Goal: Task Accomplishment & Management: Complete application form

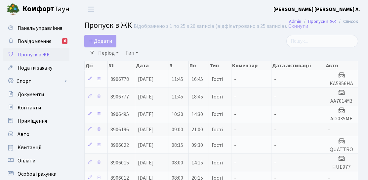
select select "25"
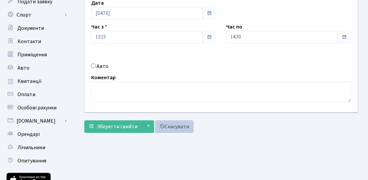
scroll to position [19, 0]
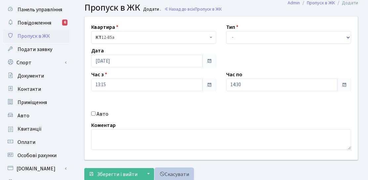
click at [166, 173] on link "Скасувати" at bounding box center [174, 174] width 38 height 13
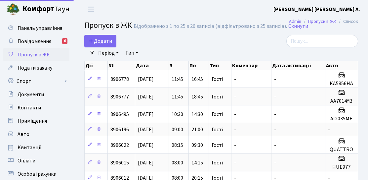
select select "25"
drag, startPoint x: 0, startPoint y: 0, endPoint x: 108, endPoint y: 42, distance: 115.9
click at [108, 42] on span "Додати" at bounding box center [100, 40] width 23 height 7
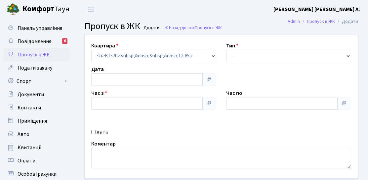
type input "[DATE]"
type input "13:45"
type input "15:00"
click at [104, 134] on label "Авто" at bounding box center [103, 132] width 12 height 8
click at [96, 134] on input "Авто" at bounding box center [93, 132] width 4 height 4
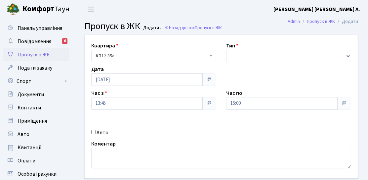
checkbox input "true"
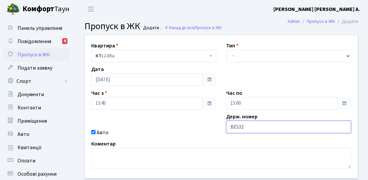
type input "ВЕ5323ЕР"
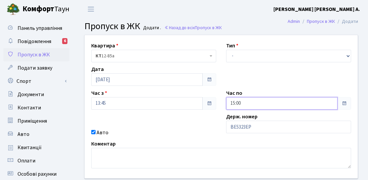
click at [250, 100] on input "15:00" at bounding box center [282, 103] width 112 height 13
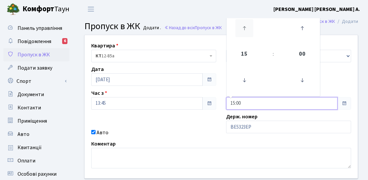
click at [249, 30] on icon at bounding box center [245, 28] width 18 height 18
type input "16:00"
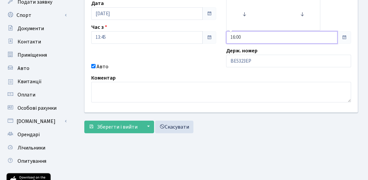
scroll to position [66, 0]
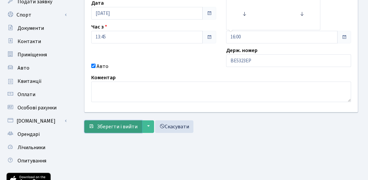
click at [129, 128] on span "Зберегти і вийти" at bounding box center [117, 126] width 41 height 7
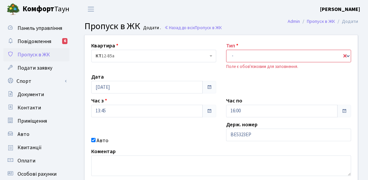
click at [246, 47] on div "Тип - Доставка Таксі Гості Сервіс Поле є обов'язковим для заповнення." at bounding box center [288, 56] width 135 height 28
click at [239, 55] on select "- Доставка Таксі Гості Сервіс" at bounding box center [288, 56] width 125 height 13
select select "3"
click at [226, 50] on select "- Доставка Таксі Гості Сервіс" at bounding box center [288, 56] width 125 height 13
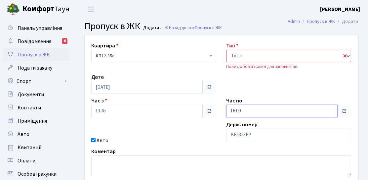
click at [249, 110] on input "16:00" at bounding box center [282, 111] width 112 height 13
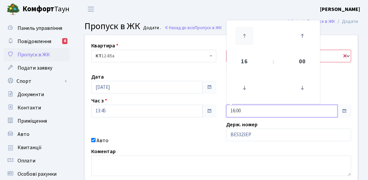
click at [242, 40] on icon at bounding box center [245, 36] width 18 height 18
type input "17:00"
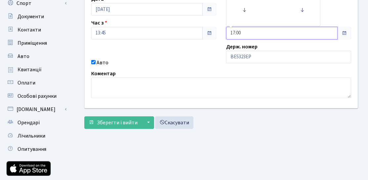
scroll to position [99, 0]
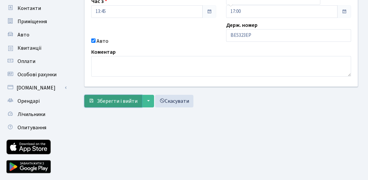
click at [119, 99] on span "Зберегти і вийти" at bounding box center [117, 100] width 41 height 7
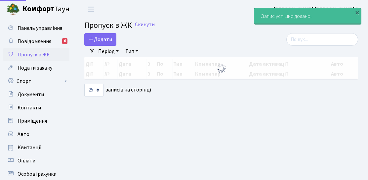
select select "25"
